Goal: Information Seeking & Learning: Find specific fact

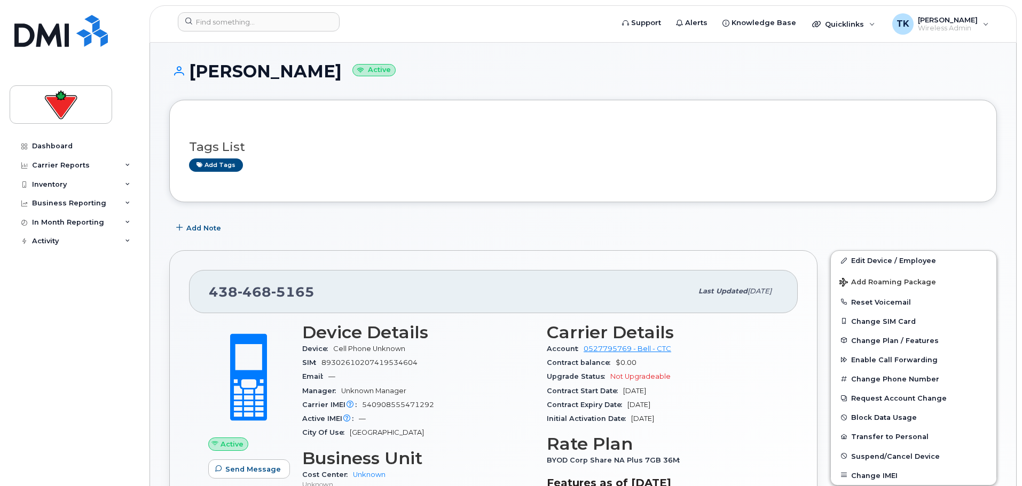
scroll to position [53, 0]
click at [236, 17] on input at bounding box center [259, 21] width 162 height 19
paste input "Suren Selva"
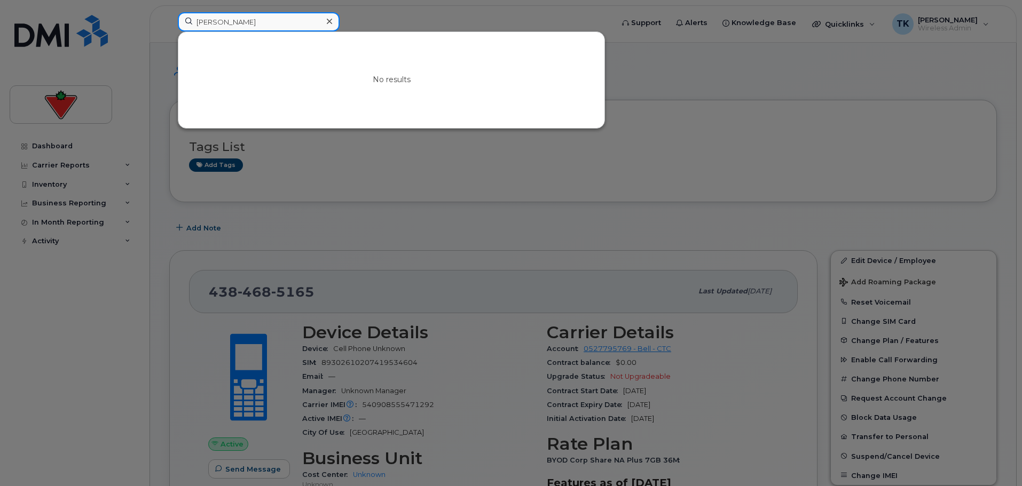
drag, startPoint x: 258, startPoint y: 25, endPoint x: -40, endPoint y: -26, distance: 301.7
paste input "hona MacNevin"
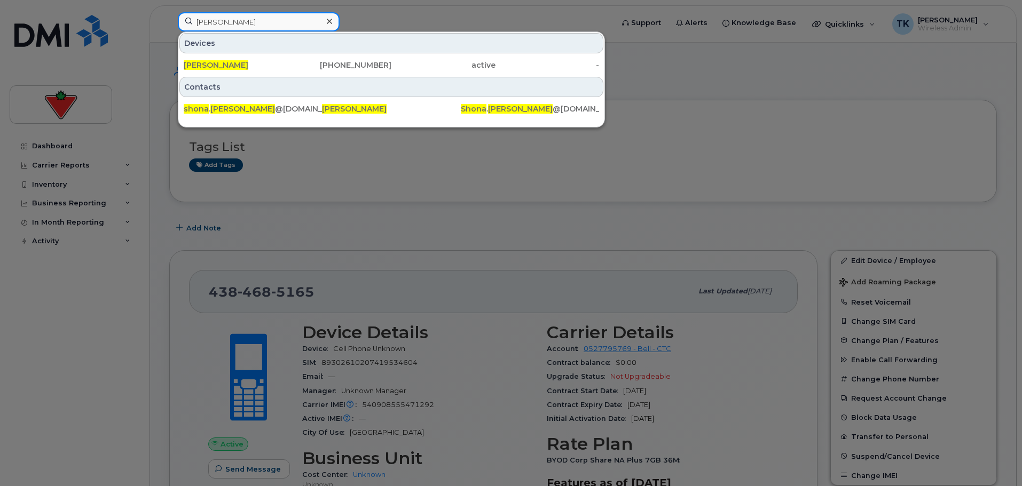
drag, startPoint x: 197, startPoint y: 9, endPoint x: 75, endPoint y: -9, distance: 123.6
paste input "asania Daley"
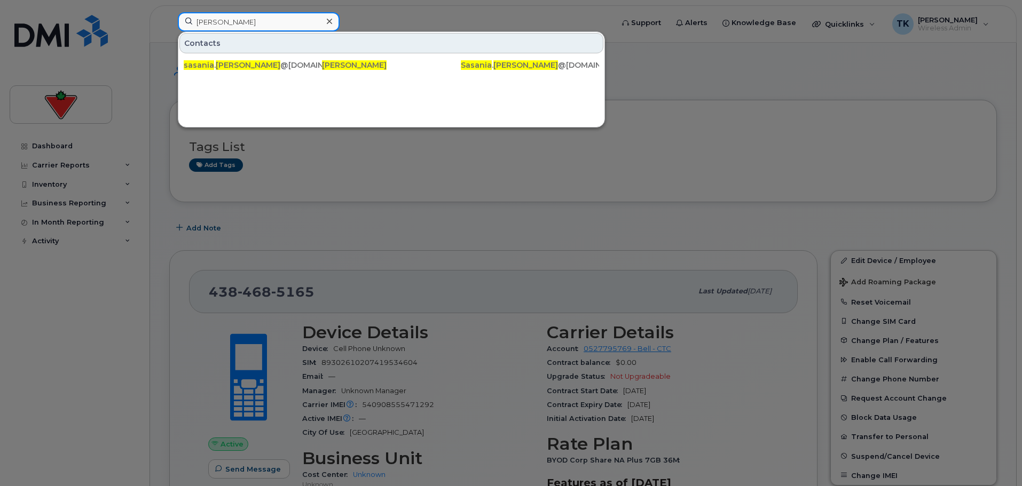
drag, startPoint x: 182, startPoint y: 18, endPoint x: 66, endPoint y: 7, distance: 116.4
click at [169, 12] on div "Sasania Daley Contacts sasania . daley @ctfs.com Sasania Daley Sasania . Daley …" at bounding box center [391, 23] width 445 height 23
paste input "mantha McKerlie"
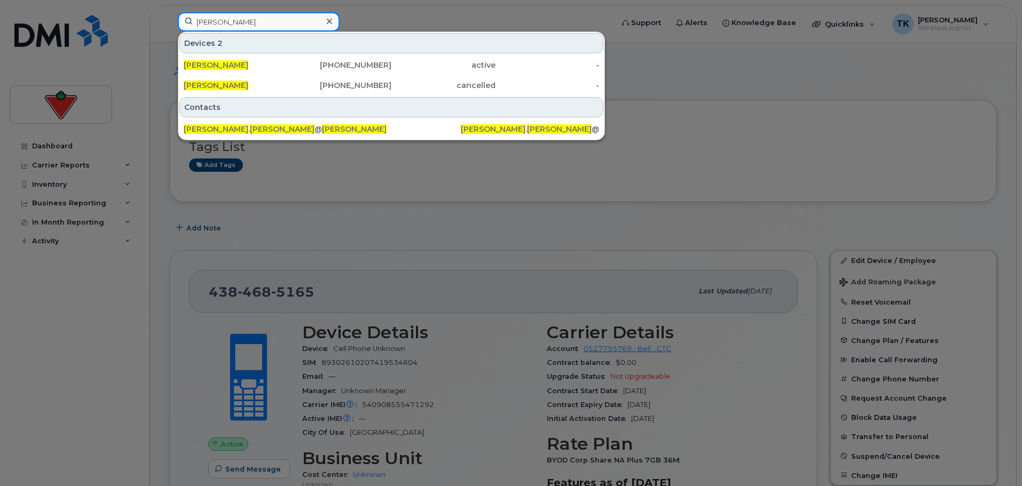
drag, startPoint x: 278, startPoint y: 25, endPoint x: 84, endPoint y: 21, distance: 193.9
click at [169, 21] on div "Samantha McKerlie Devices 2 Samantha Mckerlie 416-819-6091 active - Samantha Mc…" at bounding box center [391, 23] width 445 height 23
paste input "Preetinder Singh"
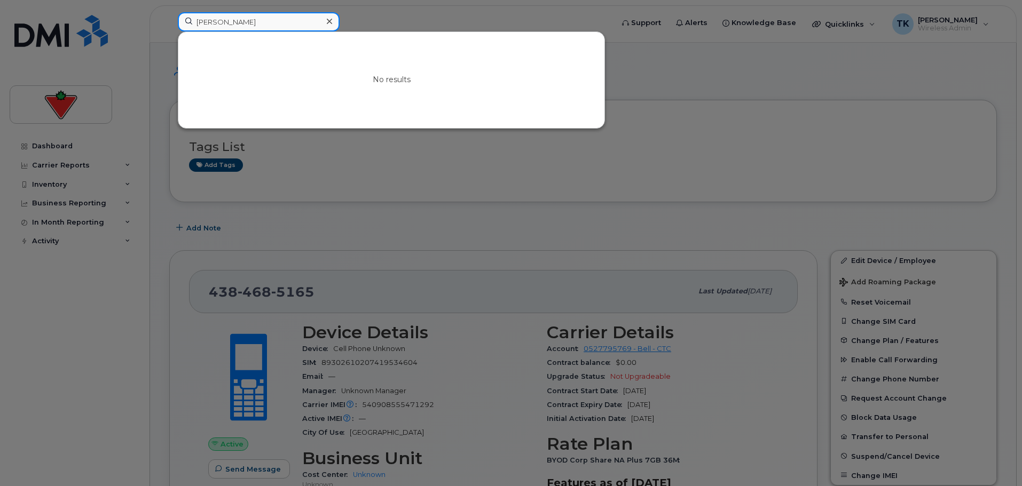
drag, startPoint x: 264, startPoint y: 21, endPoint x: 115, endPoint y: 13, distance: 149.7
click at [169, 13] on div "Preetinder Singh No results" at bounding box center [391, 23] width 445 height 23
paste input "aula Leonhardt"
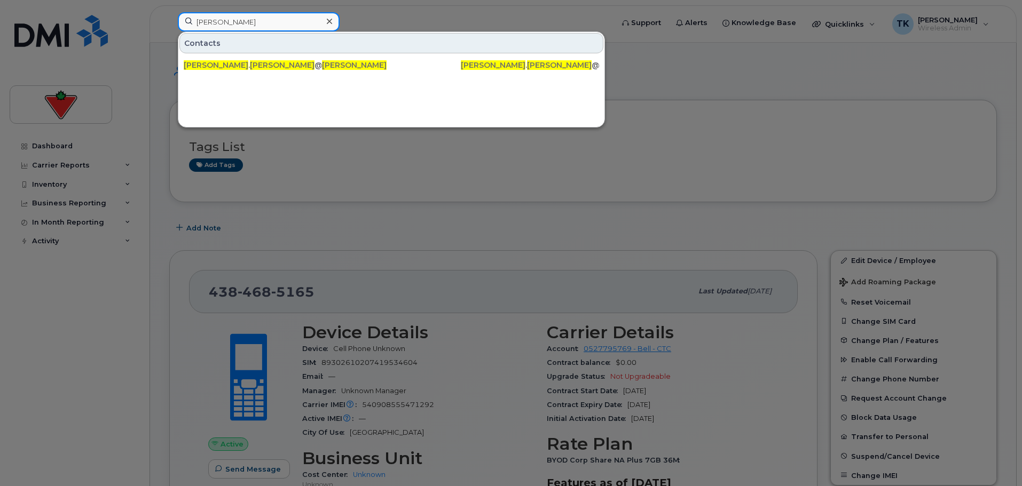
drag, startPoint x: 249, startPoint y: 15, endPoint x: 20, endPoint y: 10, distance: 229.1
click at [169, 12] on div "Paula Leonhardt Contacts paula . leonhardt @marks.com Paula Leonhardt Paula . L…" at bounding box center [391, 23] width 445 height 23
paste input "Nicolas Ricci"
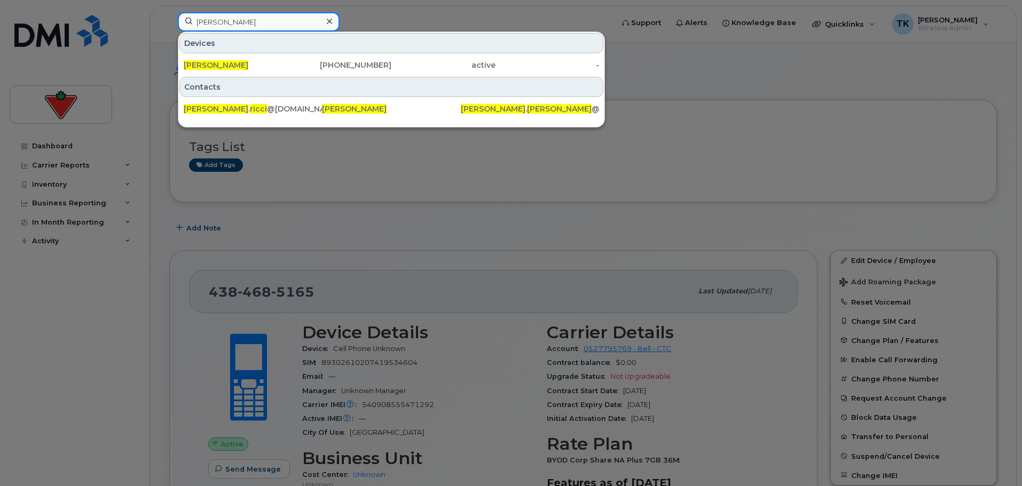
drag, startPoint x: 253, startPoint y: 26, endPoint x: 115, endPoint y: 17, distance: 138.1
click at [169, 15] on div "Nicolas Ricci Devices Nicolas Ricci 438-340-5711 active - Contacts nicolas . ri…" at bounding box center [391, 23] width 445 height 23
paste input "Maggie Kane"
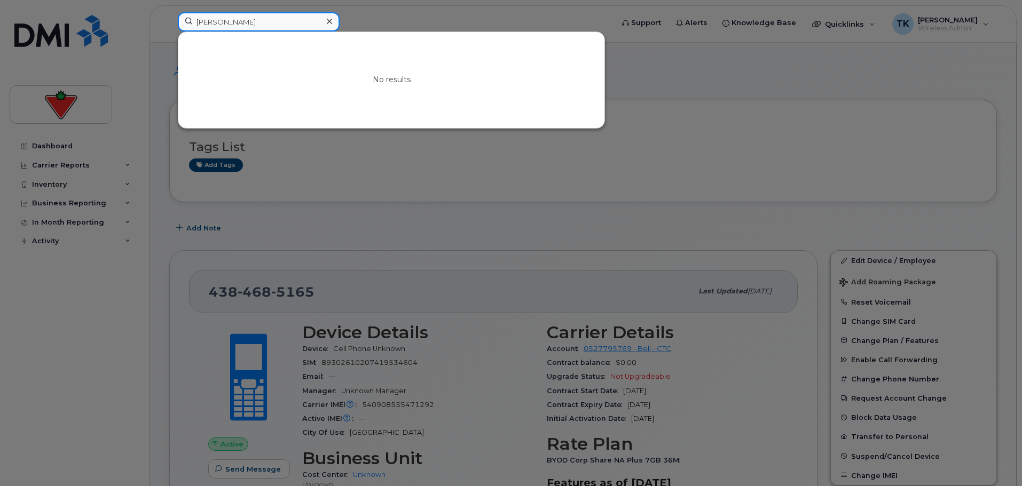
drag, startPoint x: 96, startPoint y: 28, endPoint x: 67, endPoint y: 28, distance: 29.4
click at [169, 28] on div "Maggie Kane No results" at bounding box center [391, 23] width 445 height 23
paste input "Katie O'Beirn"
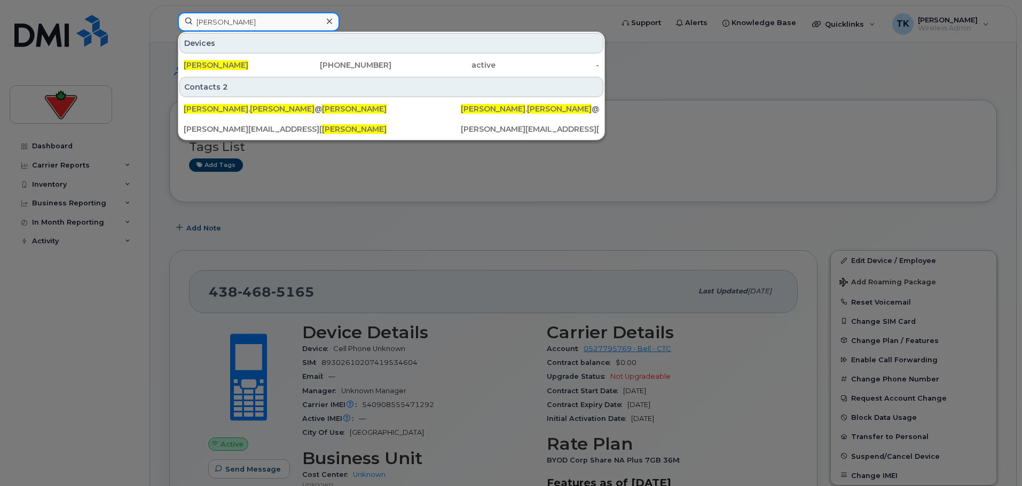
drag, startPoint x: 249, startPoint y: 19, endPoint x: 66, endPoint y: 11, distance: 183.4
click at [169, 14] on div "Katie O'Beirn Devices Katie O'beirn 403-617-0173 active - Contacts 2 katie . o'…" at bounding box center [391, 23] width 445 height 23
paste input "Josee Harpi"
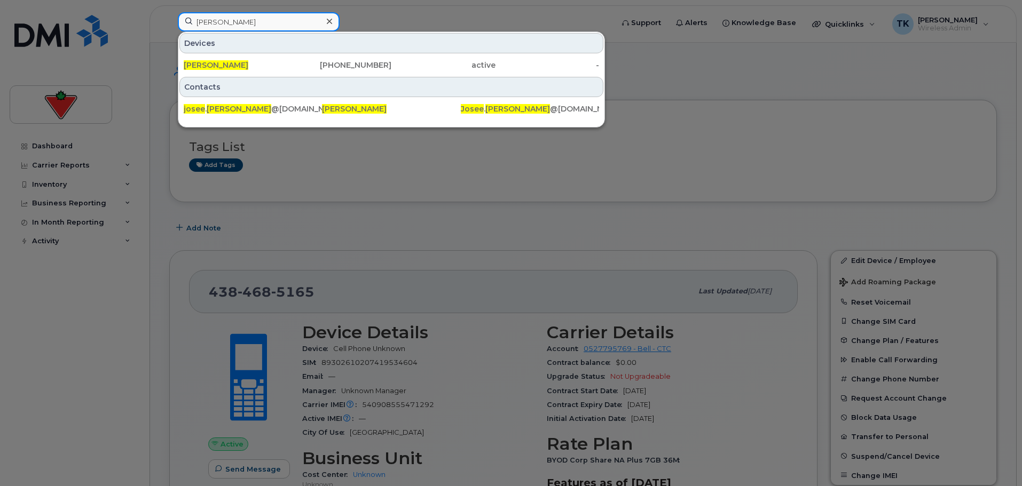
drag, startPoint x: 258, startPoint y: 25, endPoint x: 90, endPoint y: 25, distance: 168.7
click at [169, 25] on div "Josee Harpin Devices Josee Harpin 514-346-3951 active - Contacts josee . harpin…" at bounding box center [391, 23] width 445 height 23
paste input "nathan White"
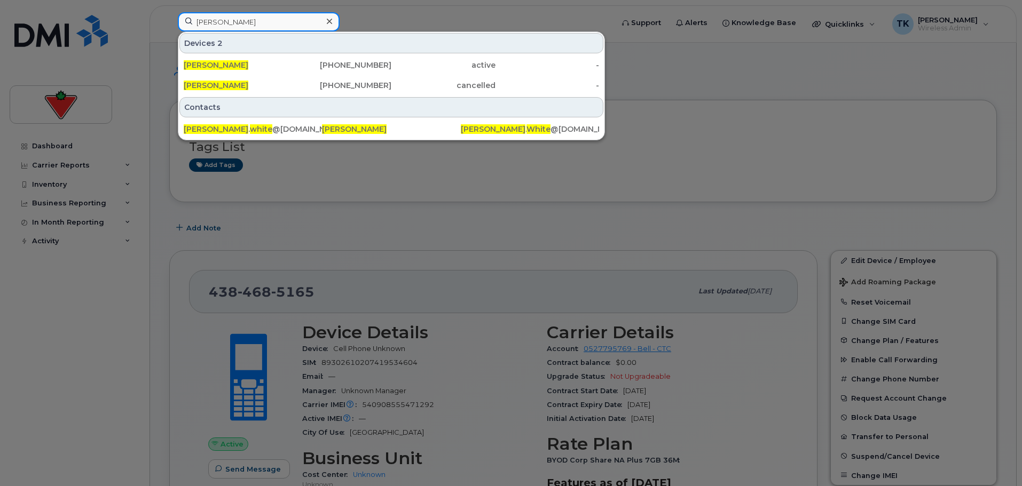
drag, startPoint x: 258, startPoint y: 24, endPoint x: 76, endPoint y: 21, distance: 181.6
click at [169, 21] on div "Jonathan White Devices 2 Jonathan White 587-834-8233 active - Jonathan White 40…" at bounding box center [391, 23] width 445 height 23
drag, startPoint x: 292, startPoint y: 17, endPoint x: 111, endPoint y: 25, distance: 181.2
click at [169, 26] on div "Jonathan White Devices 2 Jonathan White 587-834-8233 active - Jonathan White 40…" at bounding box center [391, 23] width 445 height 23
paste input "Ismail Oloko"
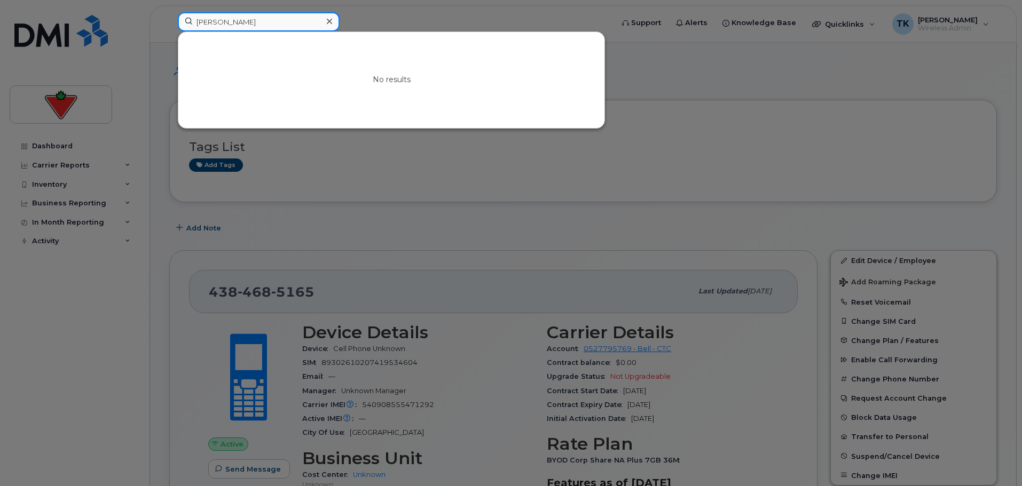
drag, startPoint x: 255, startPoint y: 17, endPoint x: 100, endPoint y: 8, distance: 155.1
click at [169, 14] on div "Ismail Oloko No results" at bounding box center [391, 23] width 445 height 23
paste input "Amanda Jeronim"
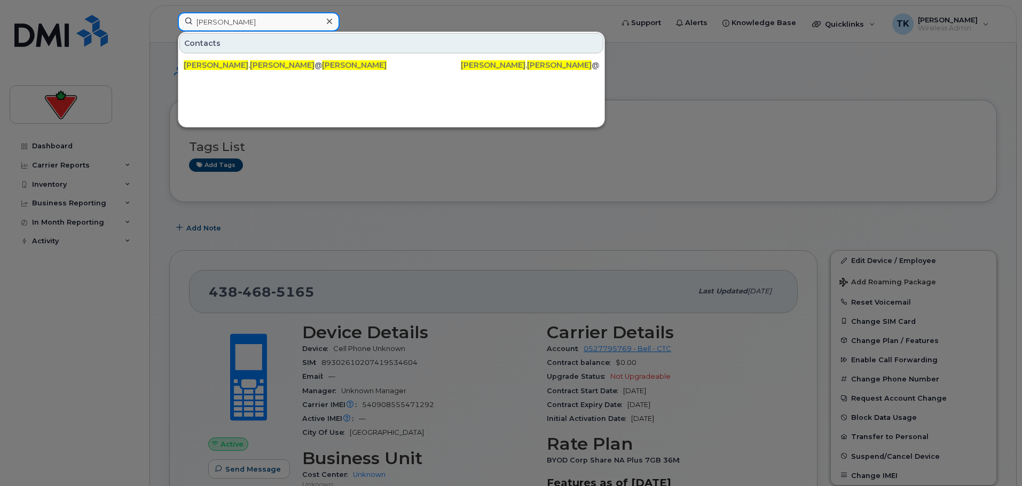
drag, startPoint x: 273, startPoint y: 25, endPoint x: 144, endPoint y: 6, distance: 130.1
click at [169, 12] on div "Amanda Jeronimo Contacts amanda . jeronimo @cantire.com Amanda Jeronimo Amanda …" at bounding box center [391, 23] width 445 height 23
paste input "bimbola Evelyn Olaosebikan"
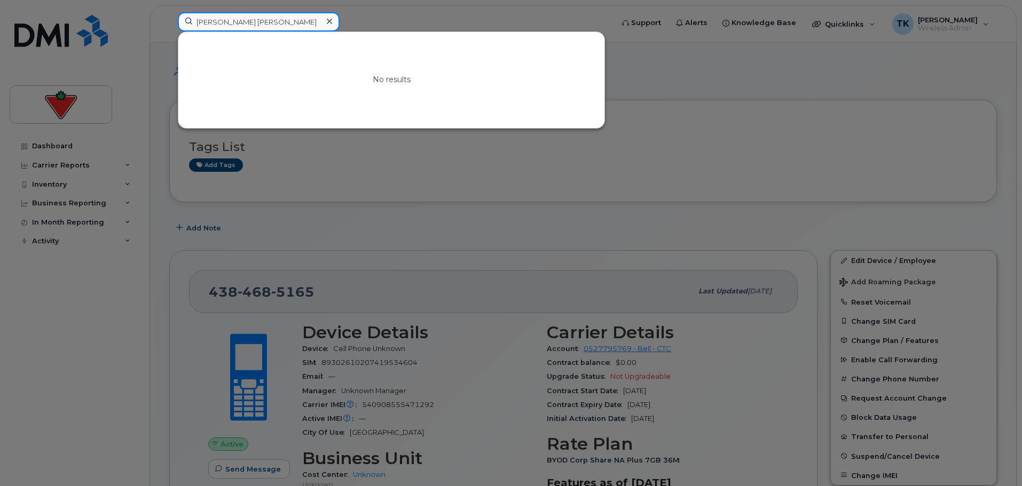
drag, startPoint x: 231, startPoint y: 24, endPoint x: 93, endPoint y: 7, distance: 139.4
click at [169, 12] on div "Abimbola Evelyn Olaosebikan No results" at bounding box center [391, 23] width 445 height 23
paste input "Christian Litimco"
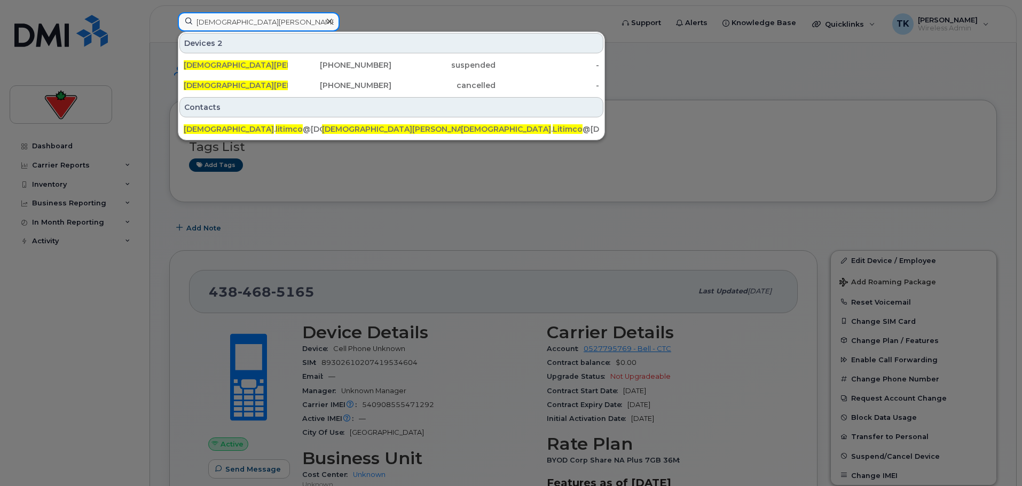
drag, startPoint x: 269, startPoint y: 27, endPoint x: 151, endPoint y: 26, distance: 118.0
click at [169, 26] on div "Christian Litimco Devices 2 Christian Litimco 647-267-9708 suspended - Christia…" at bounding box center [391, 23] width 445 height 23
paste input "Ashleigh Maisels"
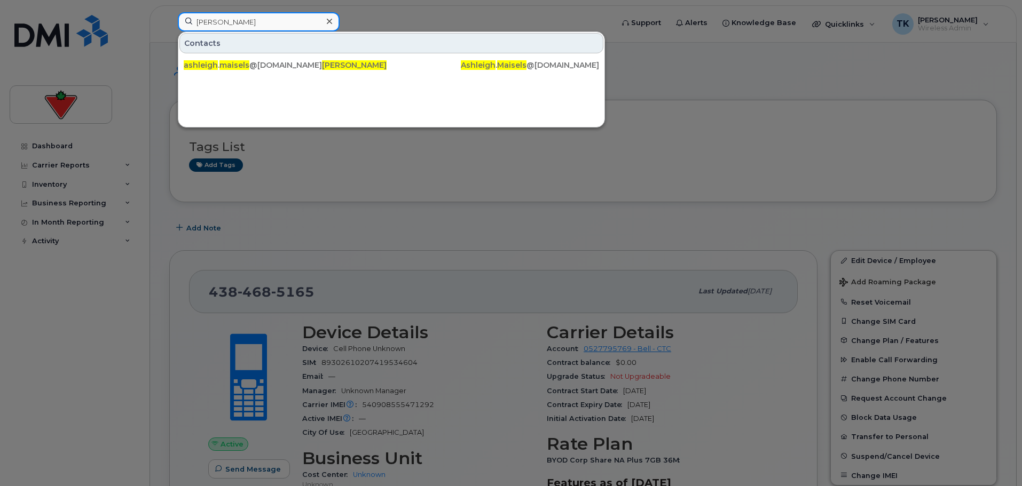
click at [250, 19] on input "Ashleigh Maisels" at bounding box center [259, 21] width 162 height 19
drag, startPoint x: 269, startPoint y: 17, endPoint x: 63, endPoint y: 19, distance: 206.1
click at [169, 18] on div "Ashleigh Maisels Contacts ashleigh . maisels @cantire.com Ashleigh Maisels Ashl…" at bounding box center [391, 23] width 445 height 23
paste input "bhishek Shukla"
drag, startPoint x: 265, startPoint y: 21, endPoint x: 38, endPoint y: 22, distance: 227.0
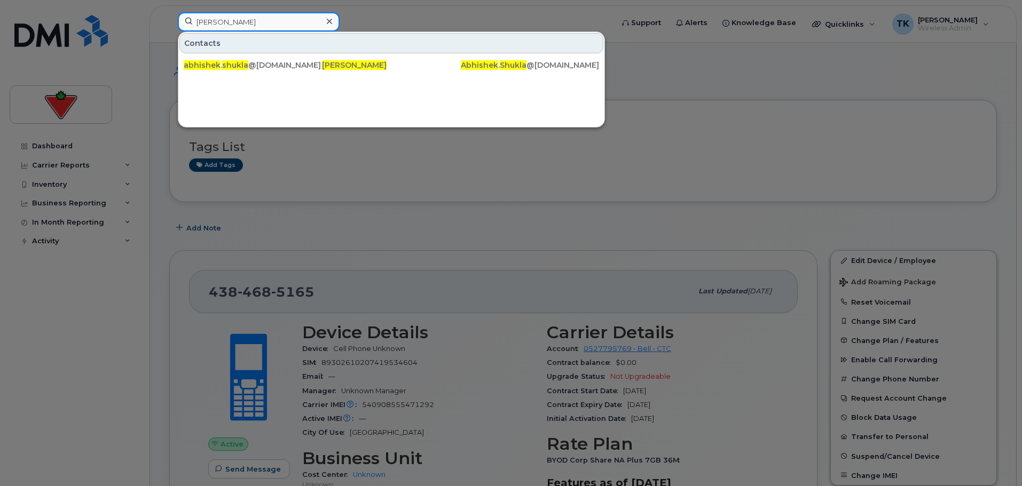
click at [169, 22] on div "Abhishek Shukla Contacts abhishek . shukla @cantire.com Abhishek Shukla Abhishe…" at bounding box center [391, 23] width 445 height 23
paste input "Matthew Moretti"
drag, startPoint x: 98, startPoint y: 12, endPoint x: 48, endPoint y: 12, distance: 49.7
click at [169, 12] on div "Matthew Moretti Contacts matthew . moretti @cantire.com Matthew Moretti Matthew…" at bounding box center [391, 23] width 445 height 23
paste input "Christina Ciulin"
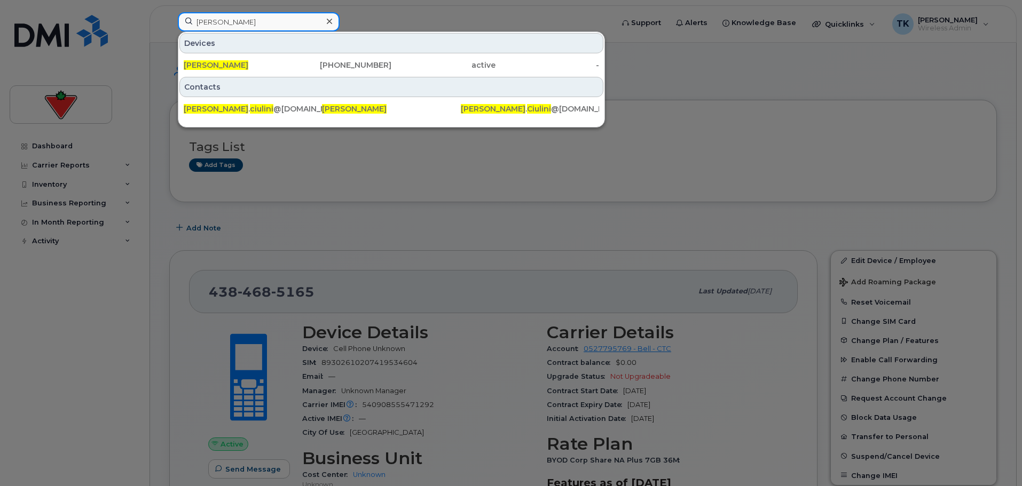
drag, startPoint x: 265, startPoint y: 18, endPoint x: 98, endPoint y: 9, distance: 167.4
click at [169, 12] on div "Christina Ciulini Devices Christina Ciulini 905-439-9560 active - Contacts chri…" at bounding box center [391, 23] width 445 height 23
paste input "Aarone Amino"
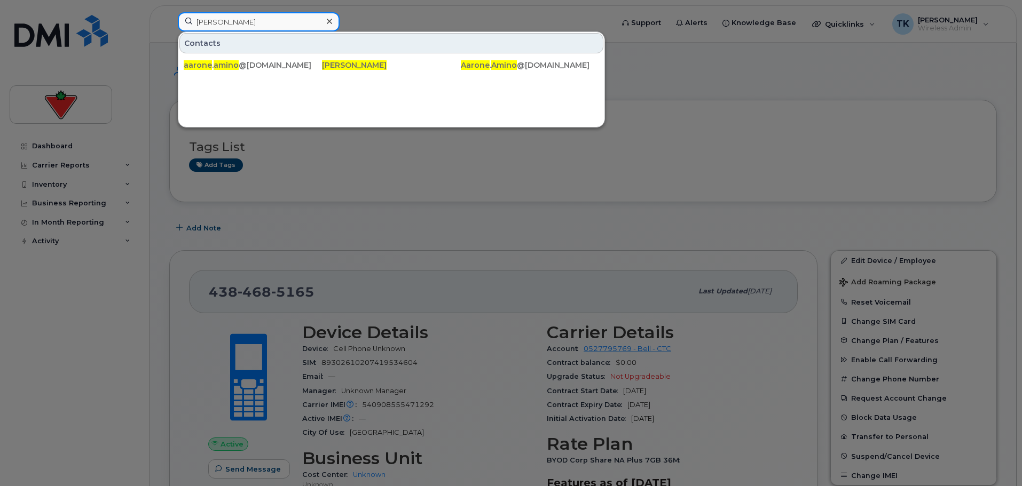
drag, startPoint x: 254, startPoint y: 23, endPoint x: 114, endPoint y: 26, distance: 140.5
click at [169, 26] on div "Aarone Amino Contacts aarone . amino @cantire.com Aarone Amino Aarone . Amino @…" at bounding box center [391, 23] width 445 height 23
paste input "Divya Rai"
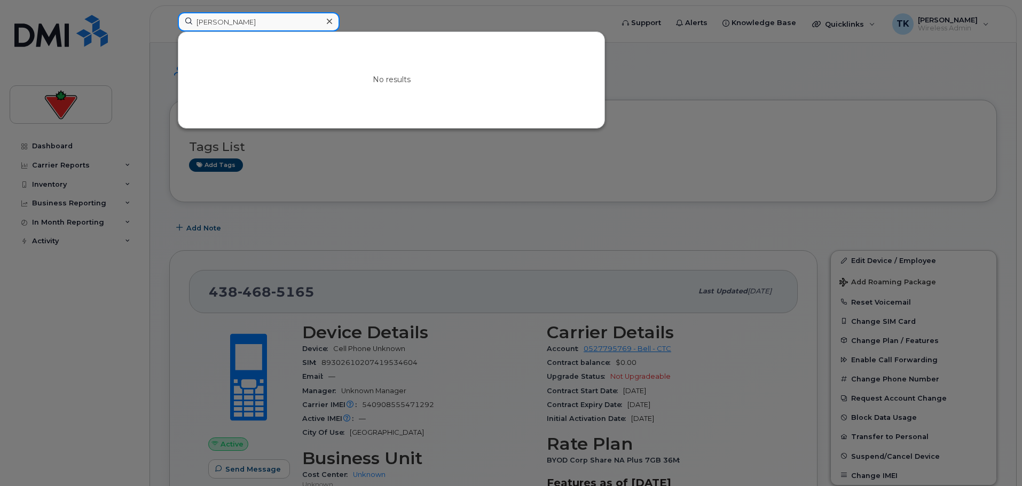
drag, startPoint x: 243, startPoint y: 23, endPoint x: 172, endPoint y: 21, distance: 70.5
click at [173, 21] on div "Divya Rai No results" at bounding box center [391, 23] width 445 height 23
paste input "Barry Graham"
drag, startPoint x: 268, startPoint y: 26, endPoint x: 116, endPoint y: 14, distance: 151.6
click at [169, 14] on div "Barry Graham No results" at bounding box center [391, 23] width 445 height 23
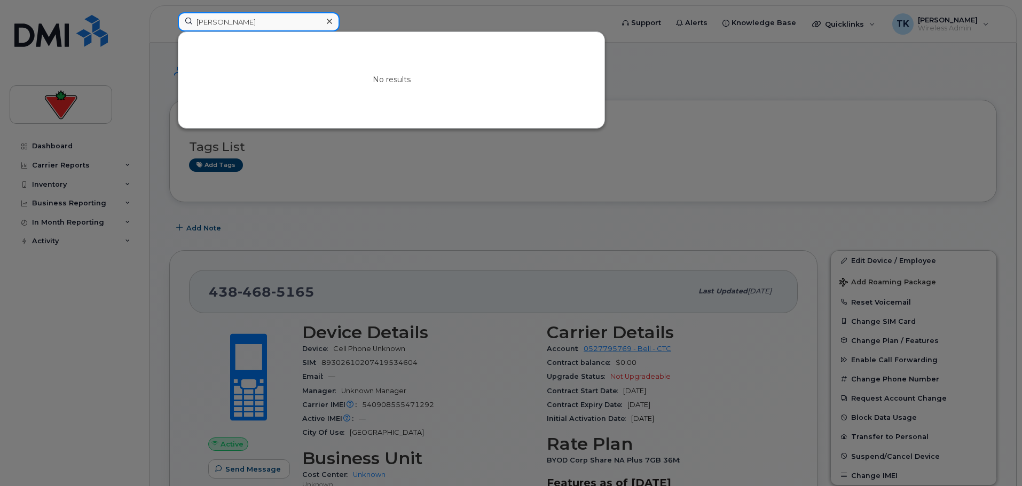
paste input "Fiona Ellis"
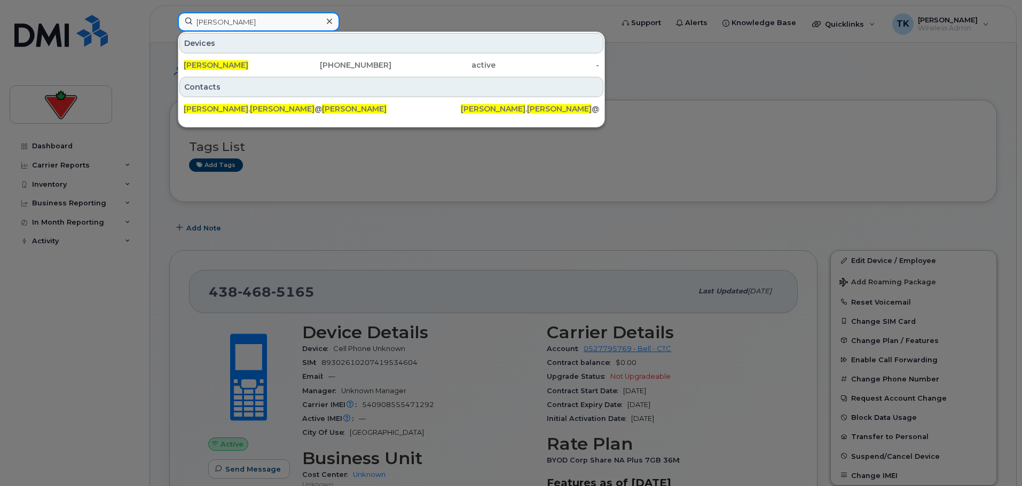
drag, startPoint x: 250, startPoint y: 21, endPoint x: 129, endPoint y: 17, distance: 121.8
click at [169, 18] on div "Fiona Ellis Devices Fiona Ellis 416-700-7097 active - Contacts fiona . ellis @c…" at bounding box center [391, 23] width 445 height 23
paste input "Shona MacNevin"
type input "Shona MacNevin"
